Goal: Task Accomplishment & Management: Manage account settings

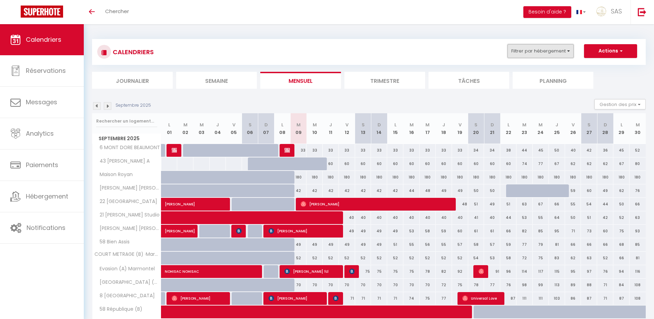
click at [510, 53] on button "Filtrer par hébergement" at bounding box center [540, 51] width 66 height 14
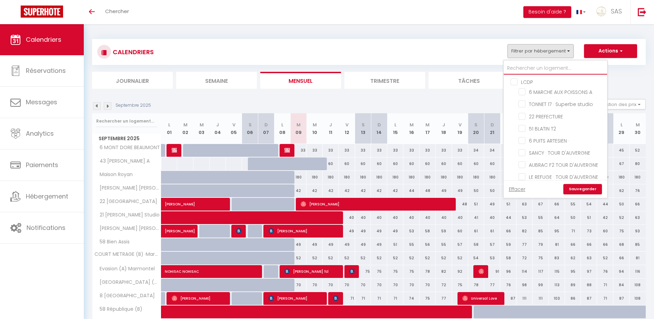
click at [520, 64] on input "text" at bounding box center [555, 68] width 103 height 12
type input "7"
checkbox input "false"
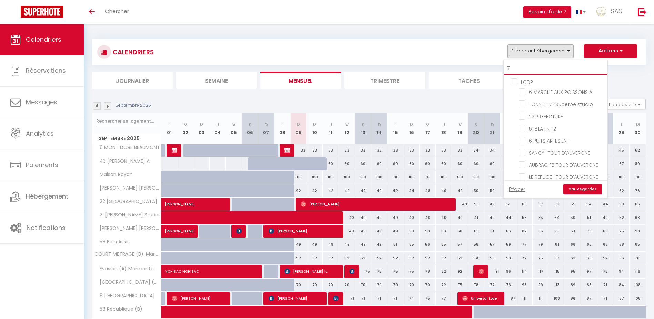
checkbox input "false"
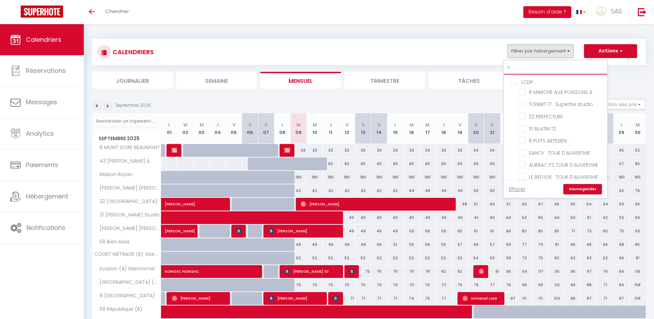
checkbox input "false"
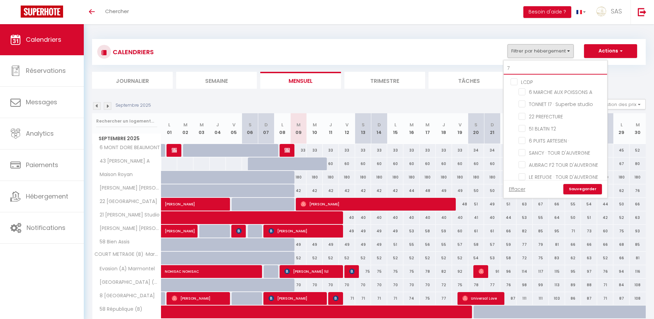
checkbox input "false"
type input "70"
checkbox input "false"
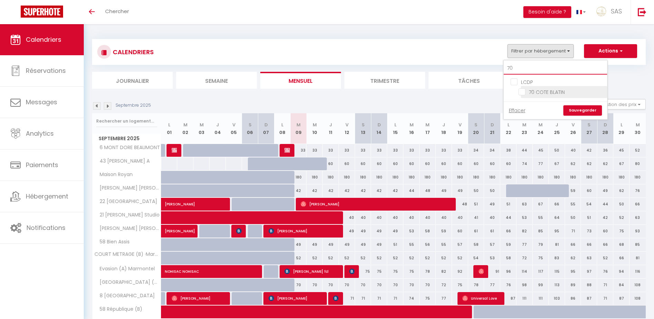
type input "70"
click at [543, 92] on input "70 COTE BLATIN" at bounding box center [562, 91] width 86 height 7
checkbox input "true"
click at [587, 111] on link "Sauvegarder" at bounding box center [582, 110] width 39 height 10
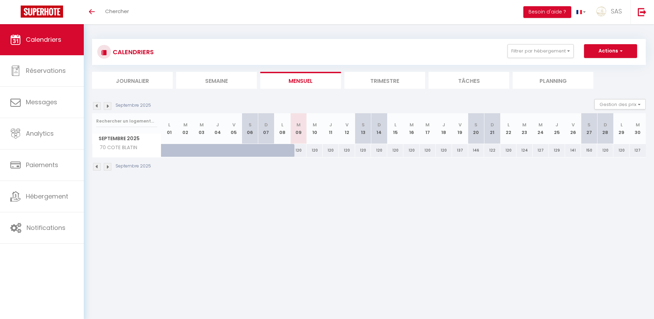
click at [98, 105] on img at bounding box center [97, 106] width 8 height 8
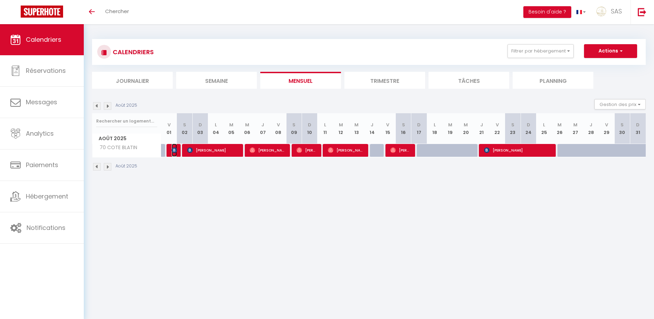
click at [173, 152] on img at bounding box center [175, 150] width 6 height 6
select select "OK"
select select "0"
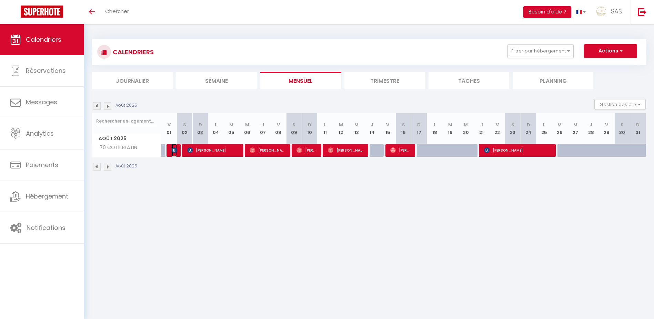
select select "1"
select select
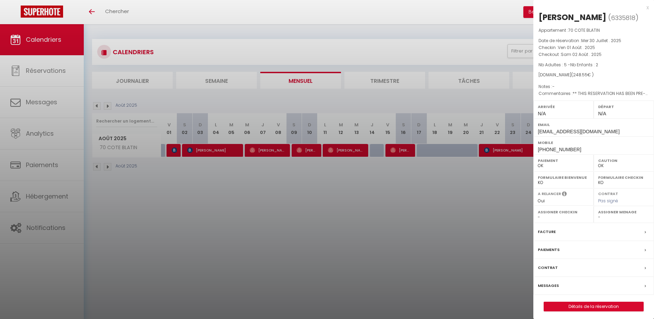
click at [179, 173] on div at bounding box center [327, 159] width 654 height 319
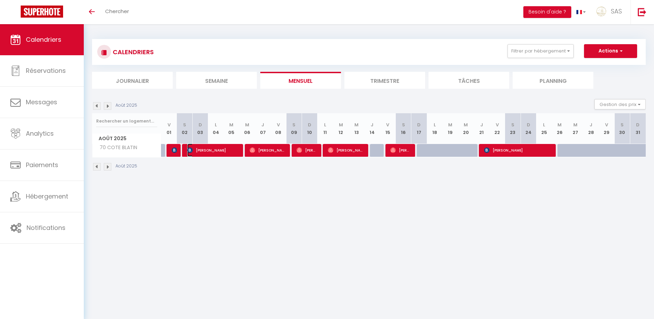
click at [204, 152] on span "[PERSON_NAME]" at bounding box center [213, 149] width 52 height 13
select select
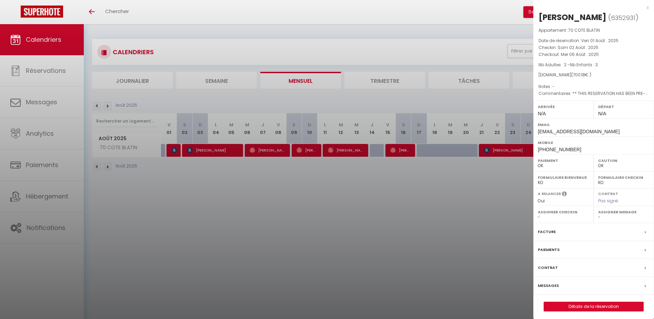
click at [198, 185] on div at bounding box center [327, 159] width 654 height 319
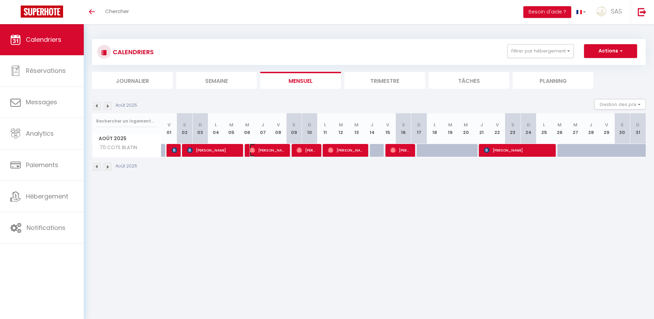
click at [260, 149] on span "[PERSON_NAME]" at bounding box center [268, 149] width 36 height 13
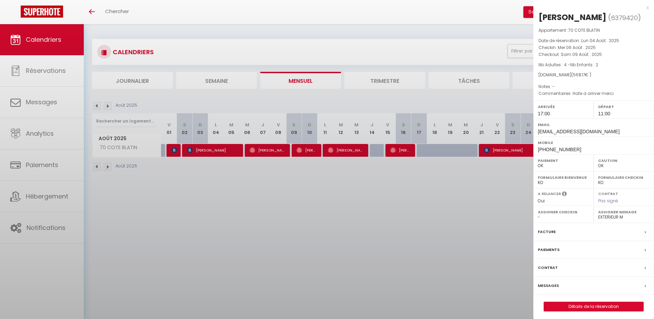
click at [243, 189] on div at bounding box center [327, 159] width 654 height 319
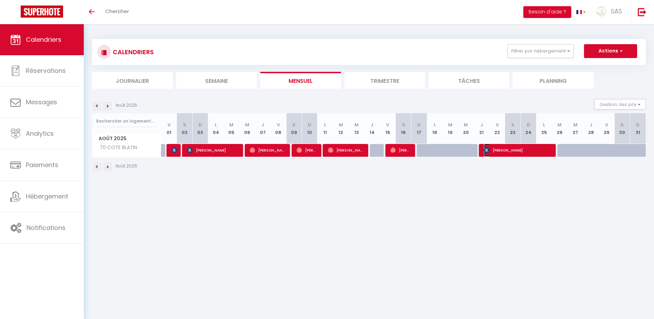
click at [509, 152] on span "[PERSON_NAME]" at bounding box center [517, 149] width 67 height 13
select select "0"
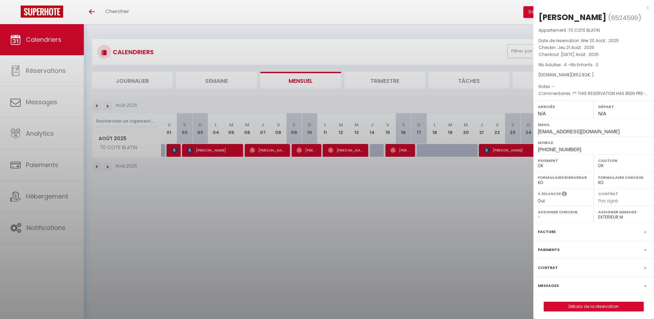
click at [436, 198] on div at bounding box center [327, 159] width 654 height 319
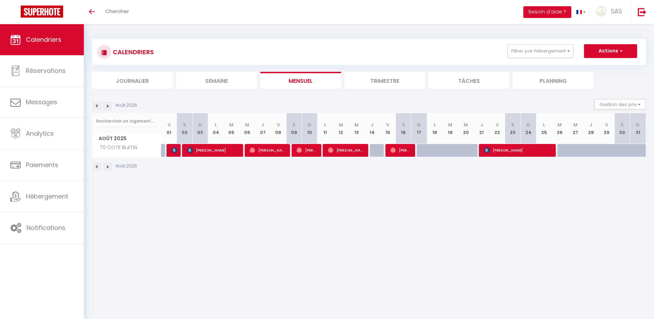
click at [108, 104] on img at bounding box center [108, 106] width 8 height 8
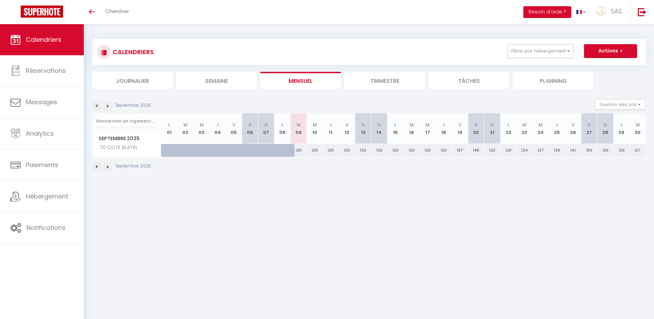
click at [108, 104] on img at bounding box center [108, 106] width 8 height 8
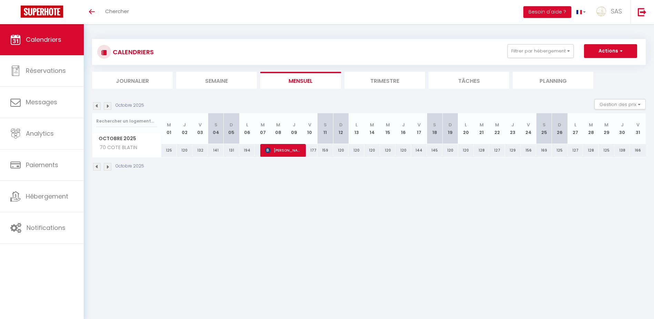
click at [108, 104] on img at bounding box center [108, 106] width 8 height 8
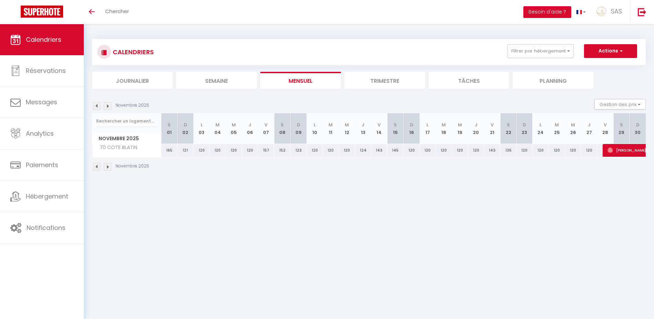
click at [105, 106] on img at bounding box center [108, 106] width 8 height 8
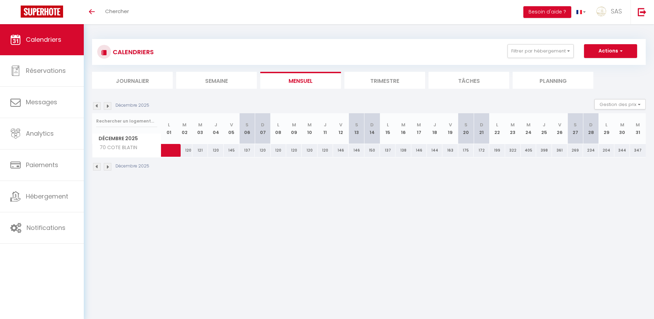
click at [94, 106] on img at bounding box center [97, 106] width 8 height 8
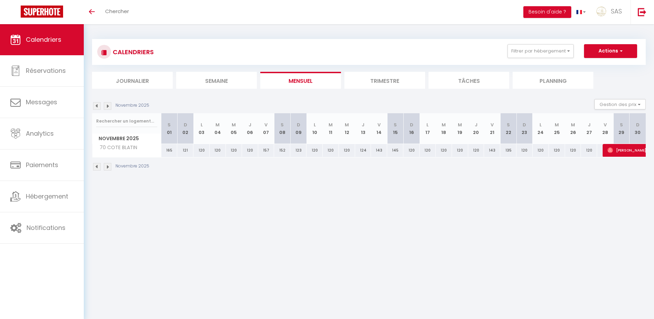
click at [94, 106] on img at bounding box center [97, 106] width 8 height 8
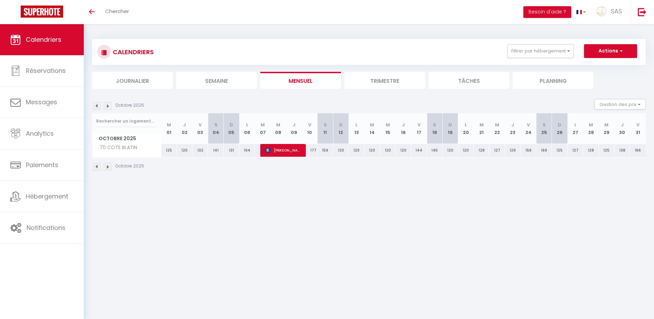
click at [94, 106] on img at bounding box center [97, 106] width 8 height 8
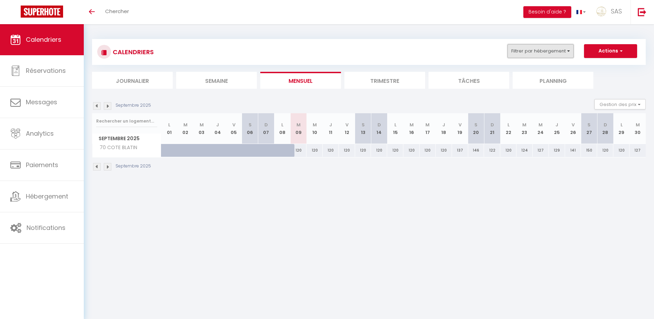
click at [519, 54] on button "Filtrer par hébergement" at bounding box center [540, 51] width 66 height 14
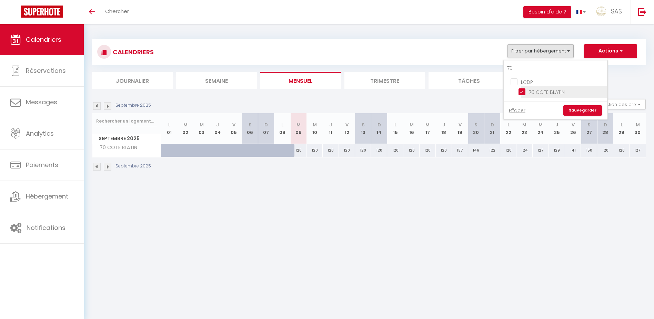
click at [524, 92] on input "70 COTE BLATIN" at bounding box center [562, 91] width 86 height 7
checkbox input "false"
click at [589, 110] on link "Sauvegarder" at bounding box center [582, 110] width 39 height 10
